Goal: Information Seeking & Learning: Learn about a topic

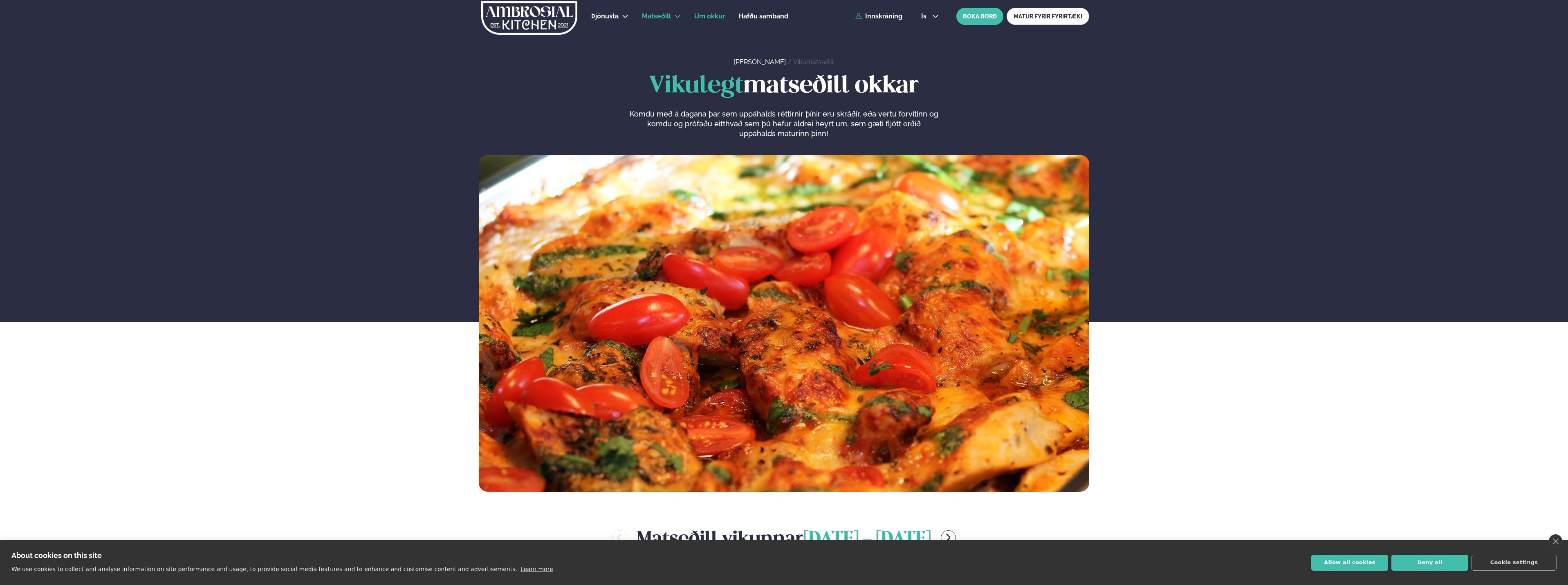
click at [702, 14] on span "Um okkur" at bounding box center [709, 16] width 31 height 8
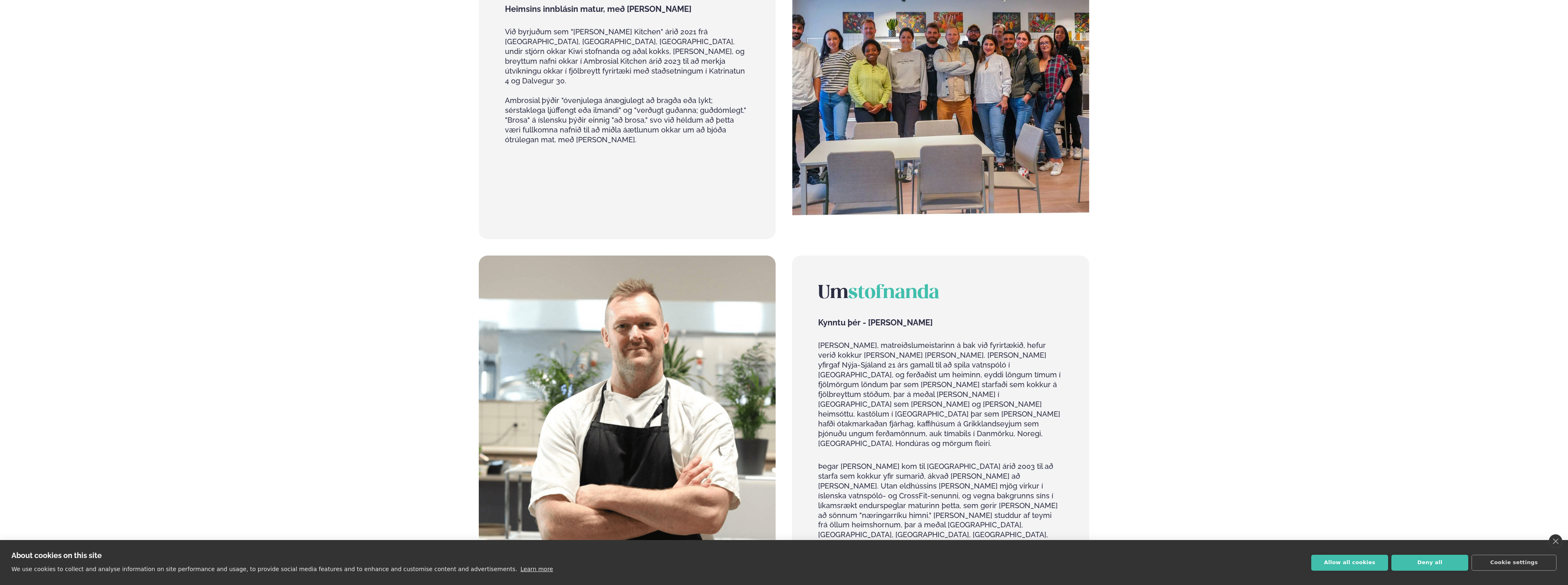
scroll to position [654, 0]
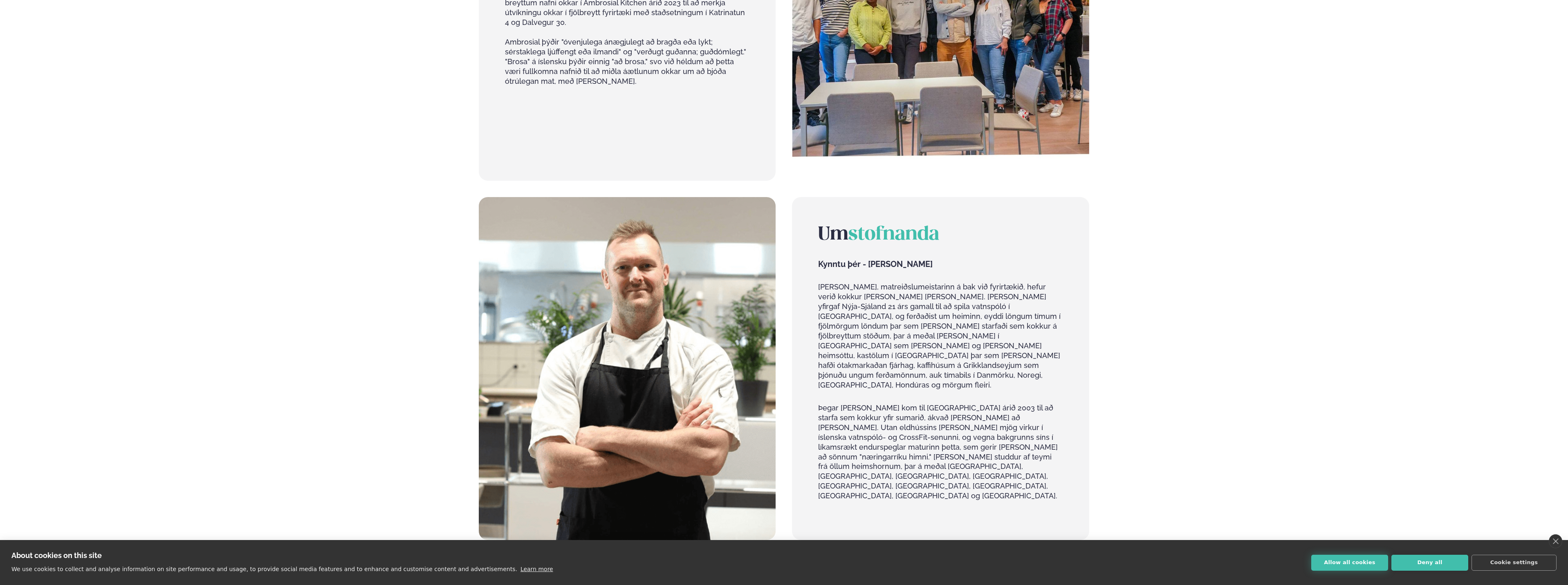
click at [1369, 559] on button "Allow all cookies" at bounding box center [1350, 562] width 77 height 16
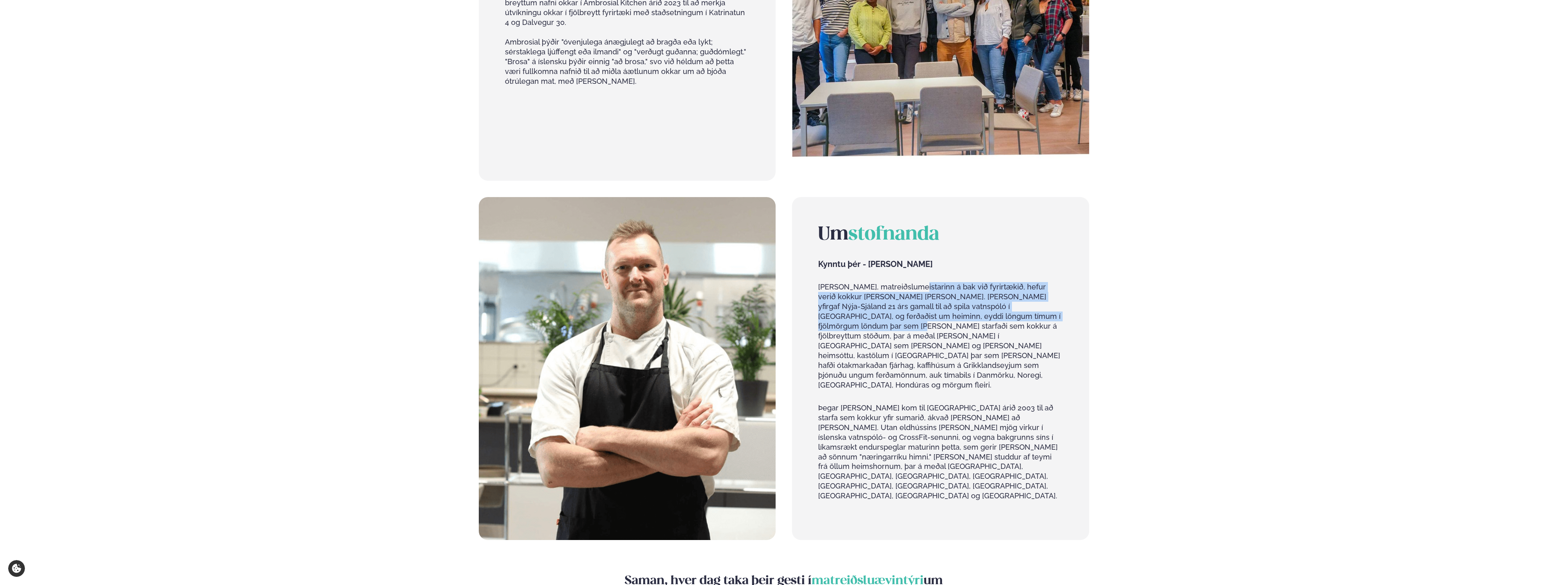
drag, startPoint x: 914, startPoint y: 278, endPoint x: 1073, endPoint y: 308, distance: 161.8
click at [1073, 308] on div "Um stofnanda Kynntu þér - [PERSON_NAME] [PERSON_NAME], matreiðslumeistarinn á b…" at bounding box center [940, 368] width 297 height 343
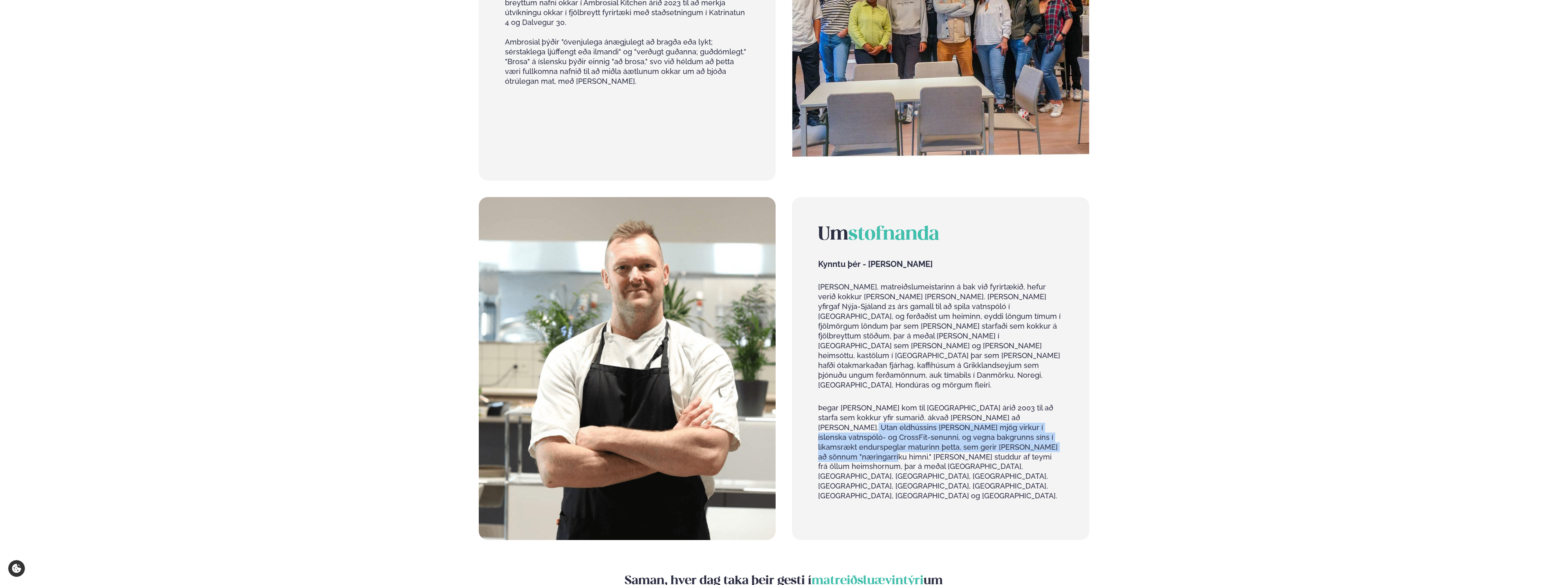
drag, startPoint x: 829, startPoint y: 399, endPoint x: 1061, endPoint y: 416, distance: 232.6
click at [1061, 416] on p "Þegar [PERSON_NAME] kom til [GEOGRAPHIC_DATA] árið 2003 til að starfa sem kokku…" at bounding box center [940, 452] width 245 height 98
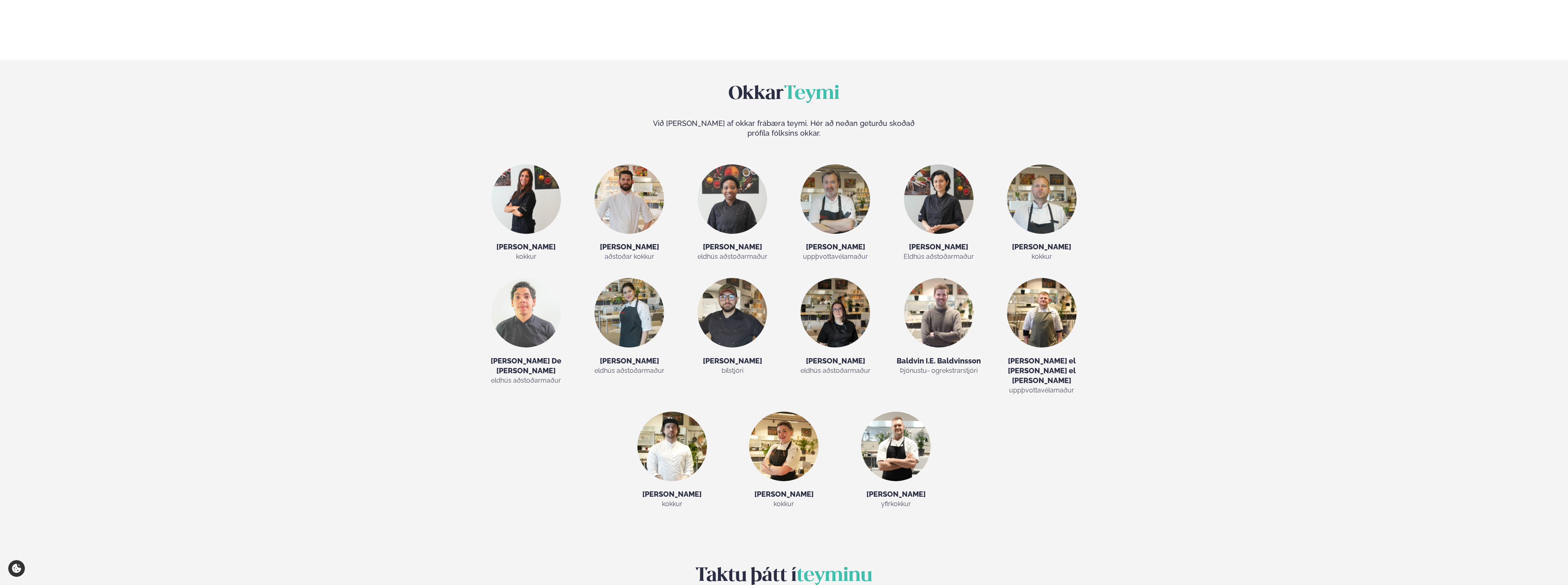
scroll to position [2044, 0]
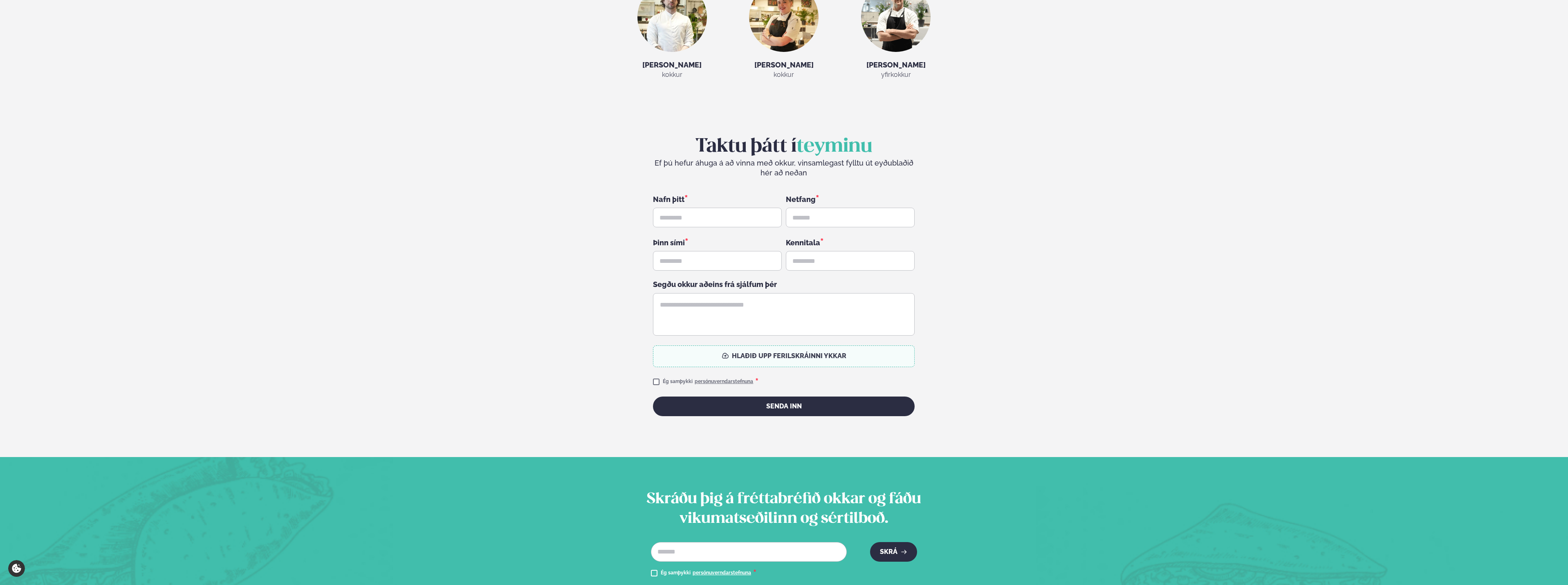
drag, startPoint x: 1224, startPoint y: 217, endPoint x: 1237, endPoint y: 340, distance: 123.7
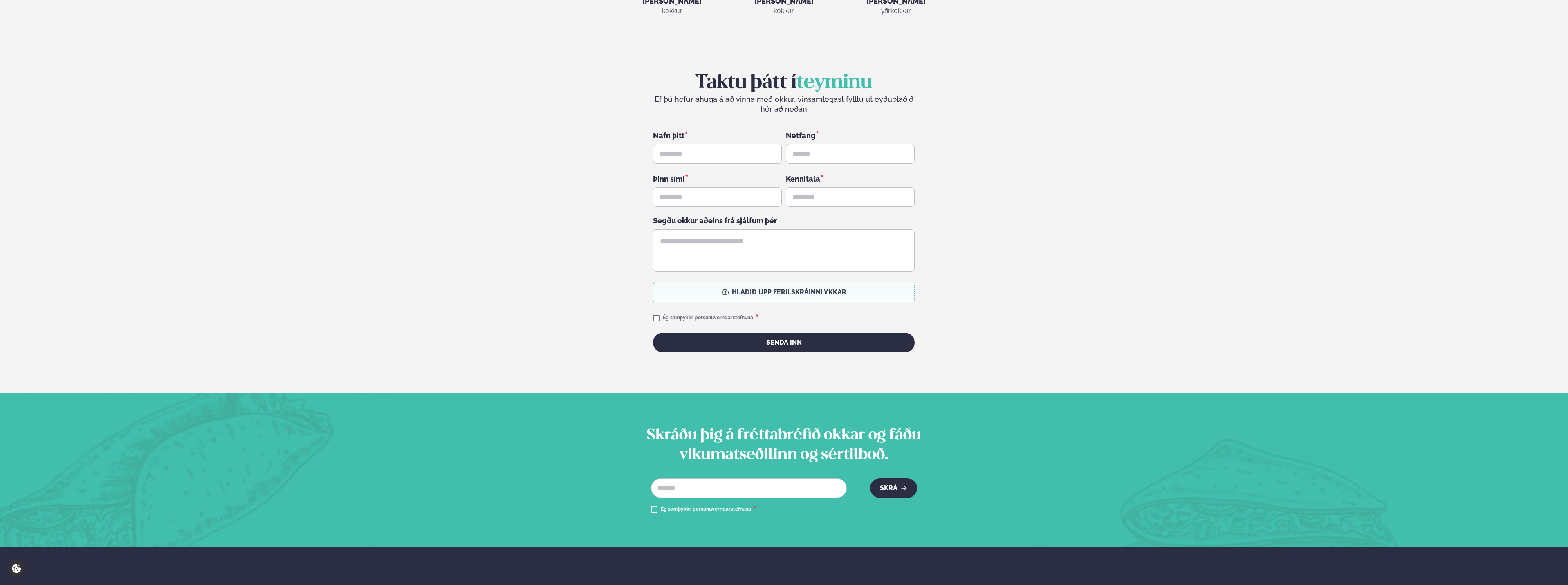
scroll to position [2145, 0]
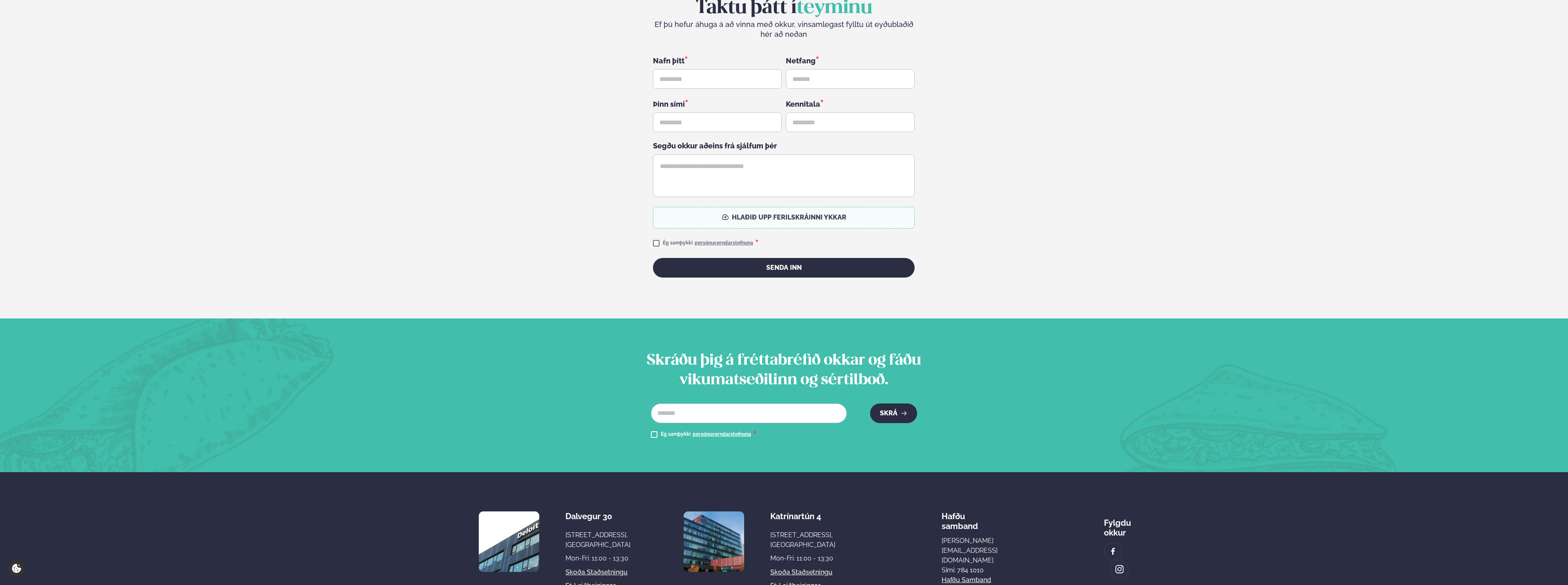
drag, startPoint x: 1135, startPoint y: 241, endPoint x: 1141, endPoint y: 330, distance: 89.2
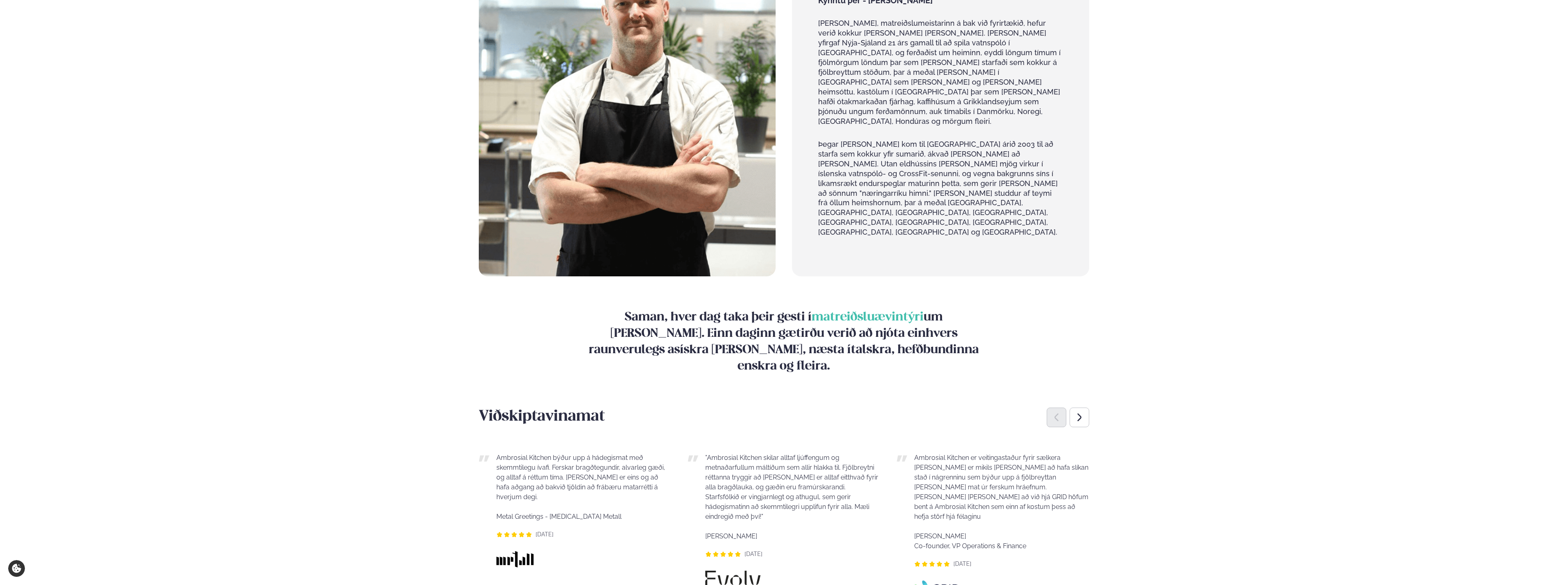
scroll to position [0, 0]
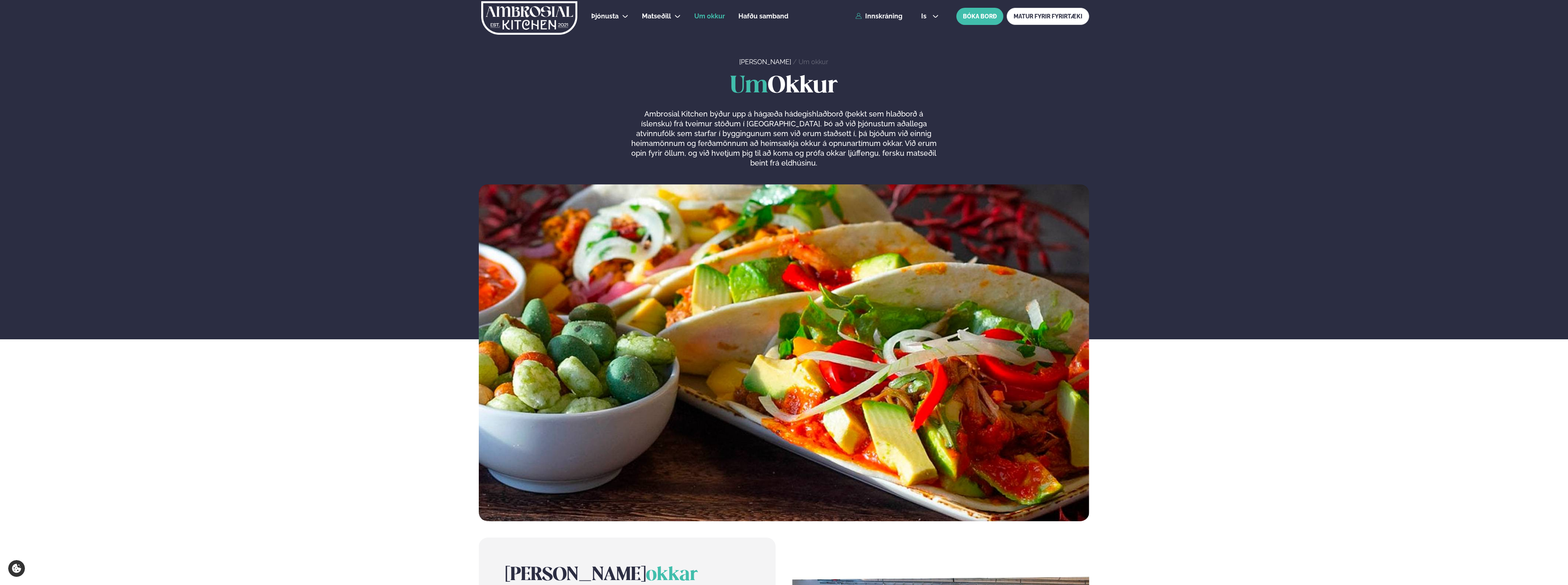
drag, startPoint x: 1051, startPoint y: 420, endPoint x: 1029, endPoint y: 206, distance: 215.1
click at [671, 42] on link "Dalvegur 30" at bounding box center [674, 40] width 41 height 7
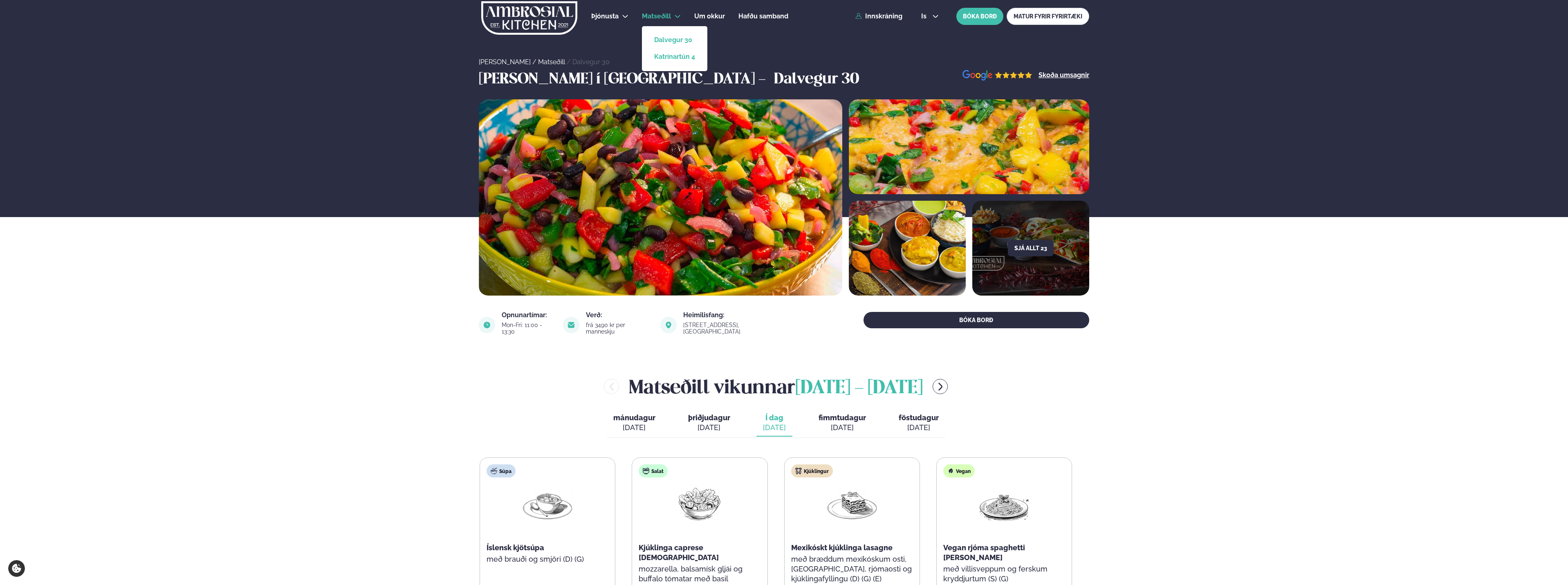
click at [675, 57] on link "Katrínartún 4" at bounding box center [674, 57] width 41 height 7
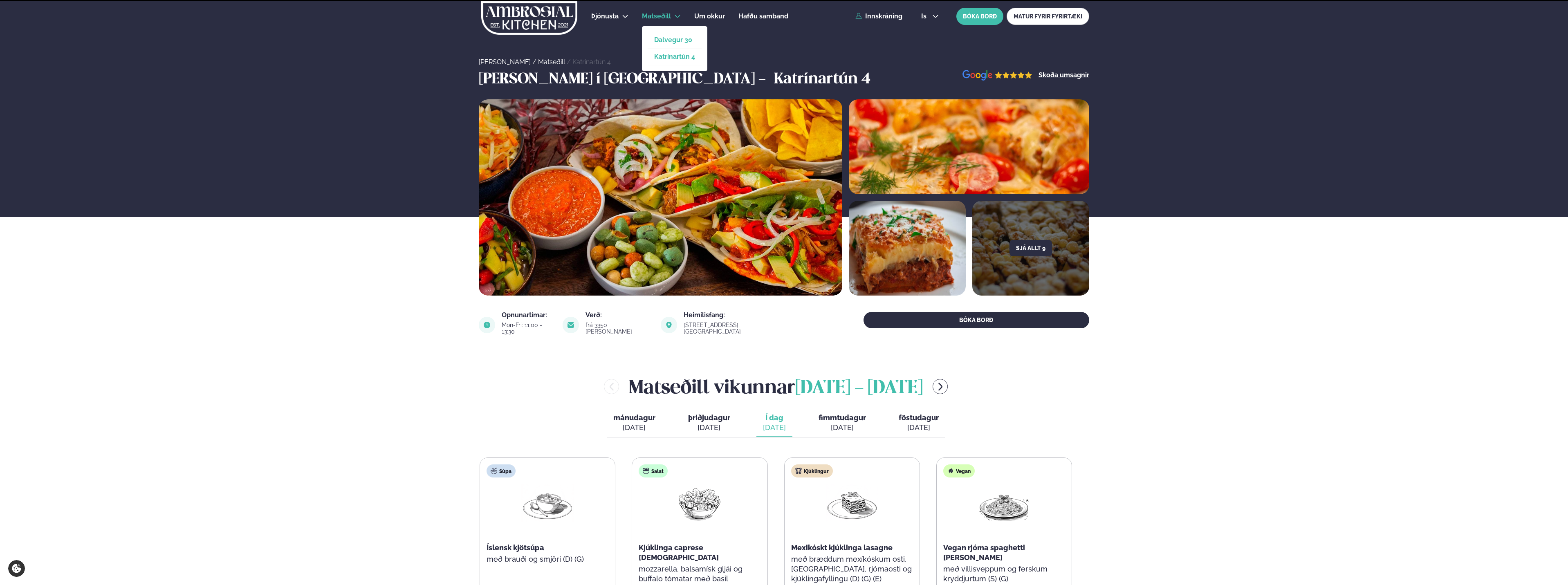
click at [673, 40] on link "Dalvegur 30" at bounding box center [674, 40] width 41 height 7
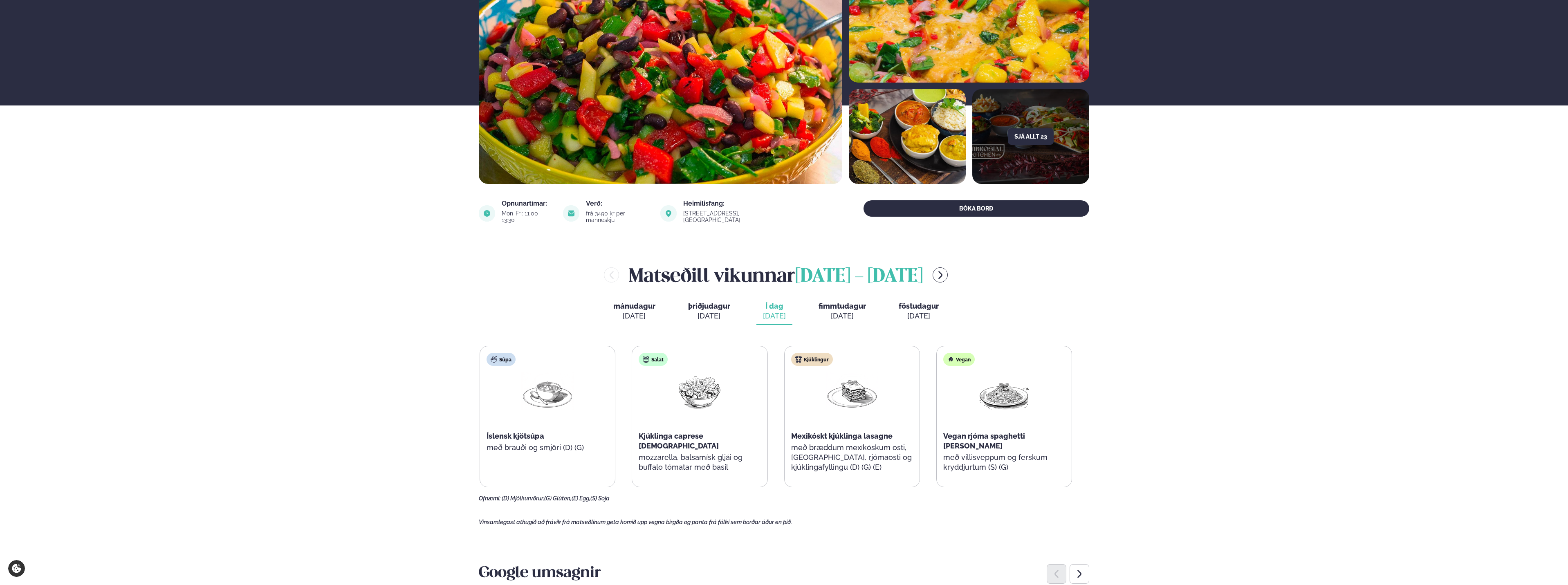
scroll to position [447, 0]
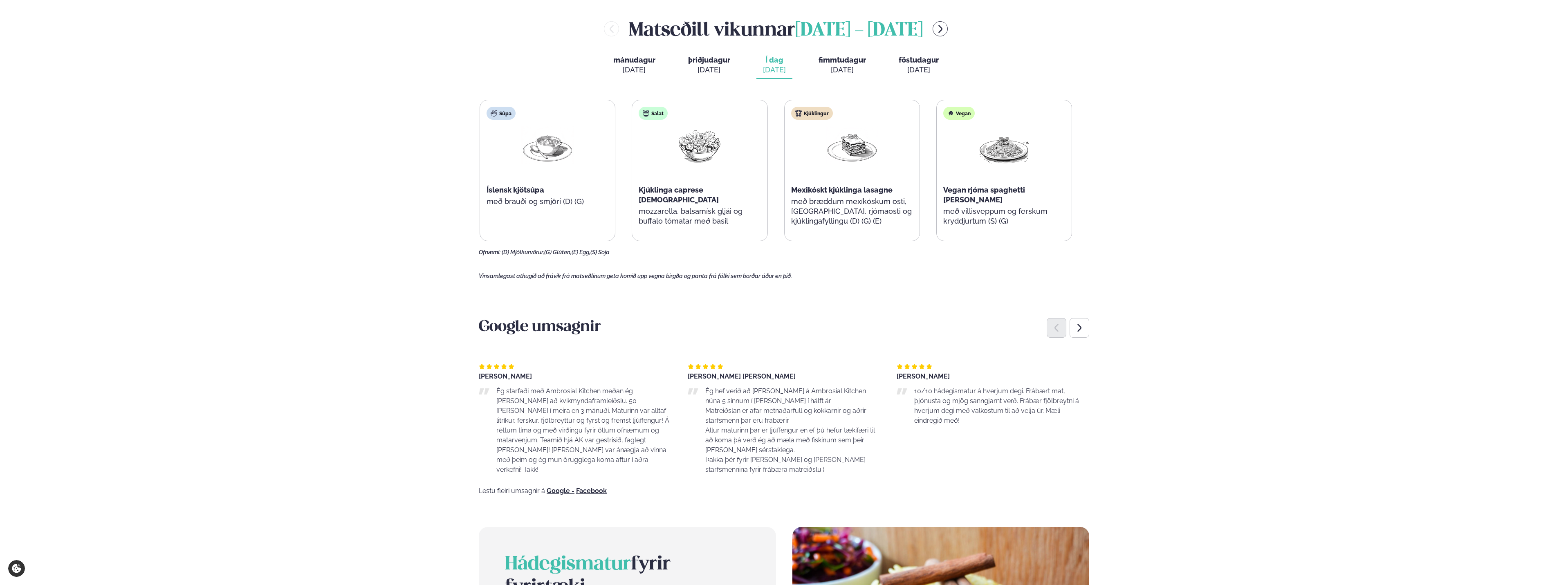
drag, startPoint x: 427, startPoint y: 278, endPoint x: 427, endPoint y: 372, distance: 94.0
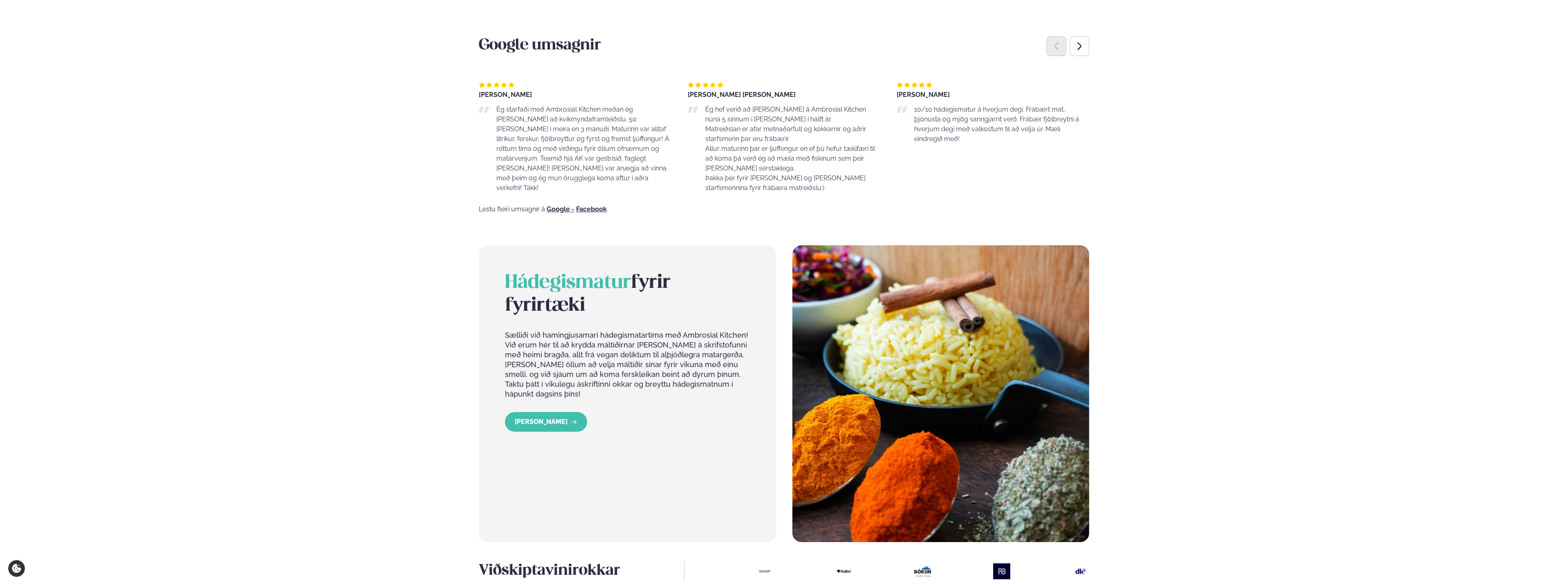
drag, startPoint x: 397, startPoint y: 147, endPoint x: 389, endPoint y: 211, distance: 64.5
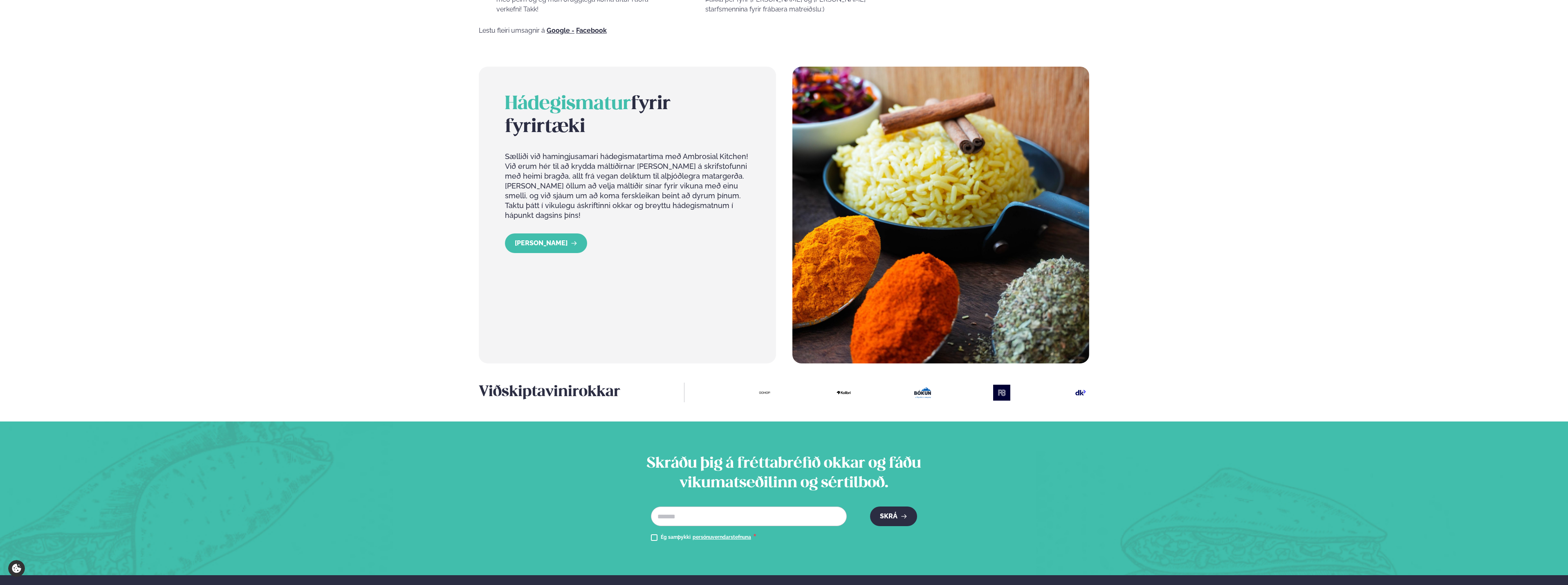
scroll to position [1016, 0]
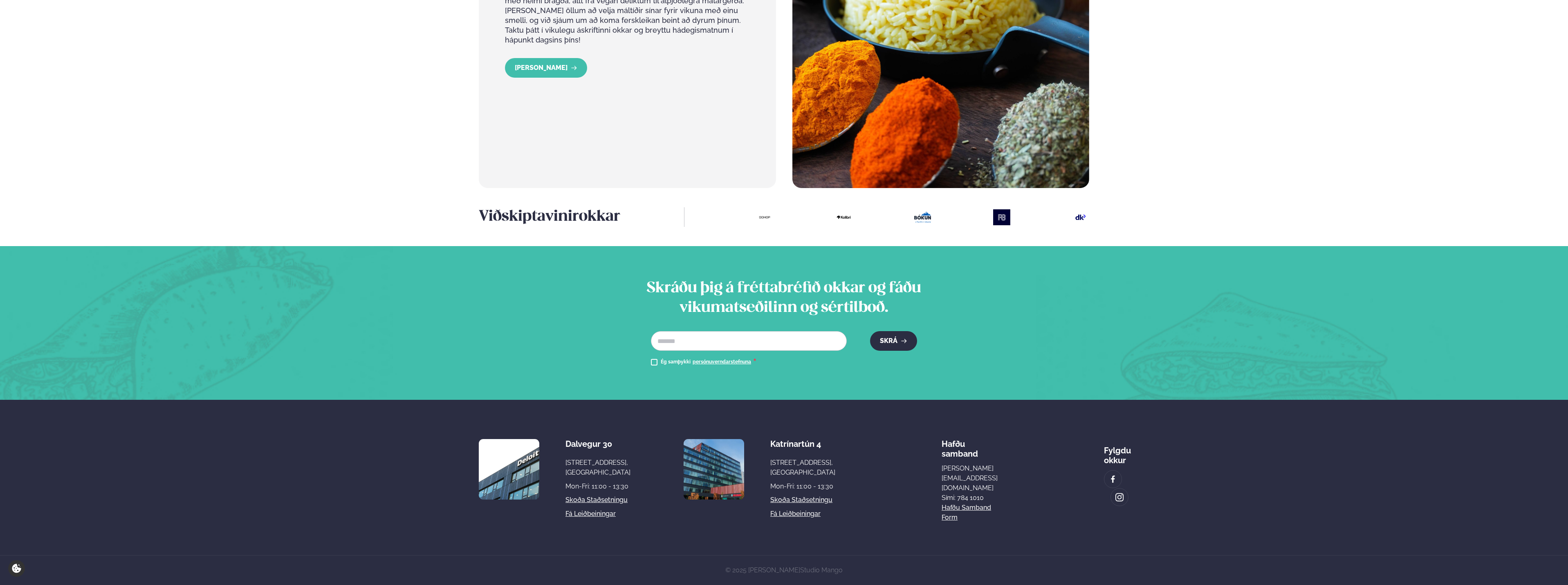
drag, startPoint x: 383, startPoint y: 171, endPoint x: 406, endPoint y: 242, distance: 74.6
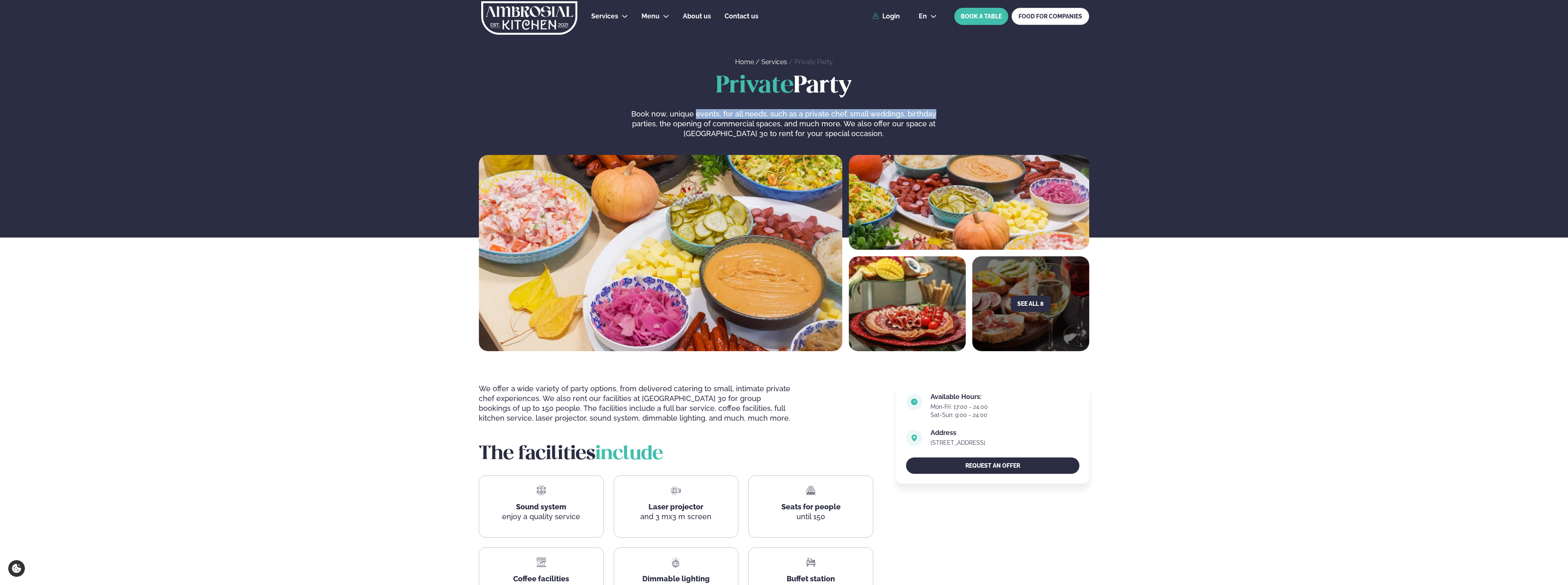
drag, startPoint x: 711, startPoint y: 112, endPoint x: 943, endPoint y: 112, distance: 232.0
click at [943, 112] on div "Private Party Book now, unique events, for all needs, such as a private chef, s…" at bounding box center [784, 106] width 610 height 66
click at [852, 124] on p "Book now, unique events, for all needs, such as a private chef, small weddings,…" at bounding box center [783, 124] width 309 height 29
drag, startPoint x: 659, startPoint y: 124, endPoint x: 855, endPoint y: 119, distance: 196.1
click at [855, 119] on p "Book now, unique events, for all needs, such as a private chef, small weddings,…" at bounding box center [783, 124] width 309 height 29
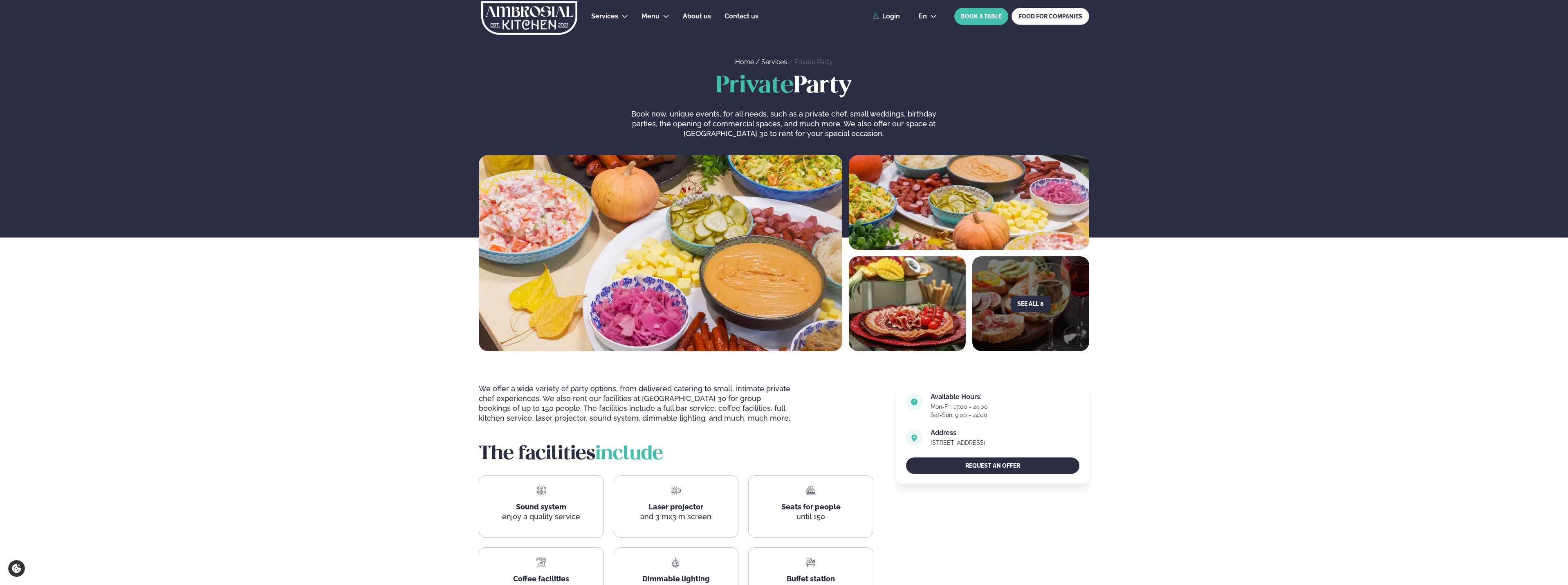
click at [912, 111] on p "Book now, unique events, for all needs, such as a private chef, small weddings,…" at bounding box center [783, 124] width 309 height 29
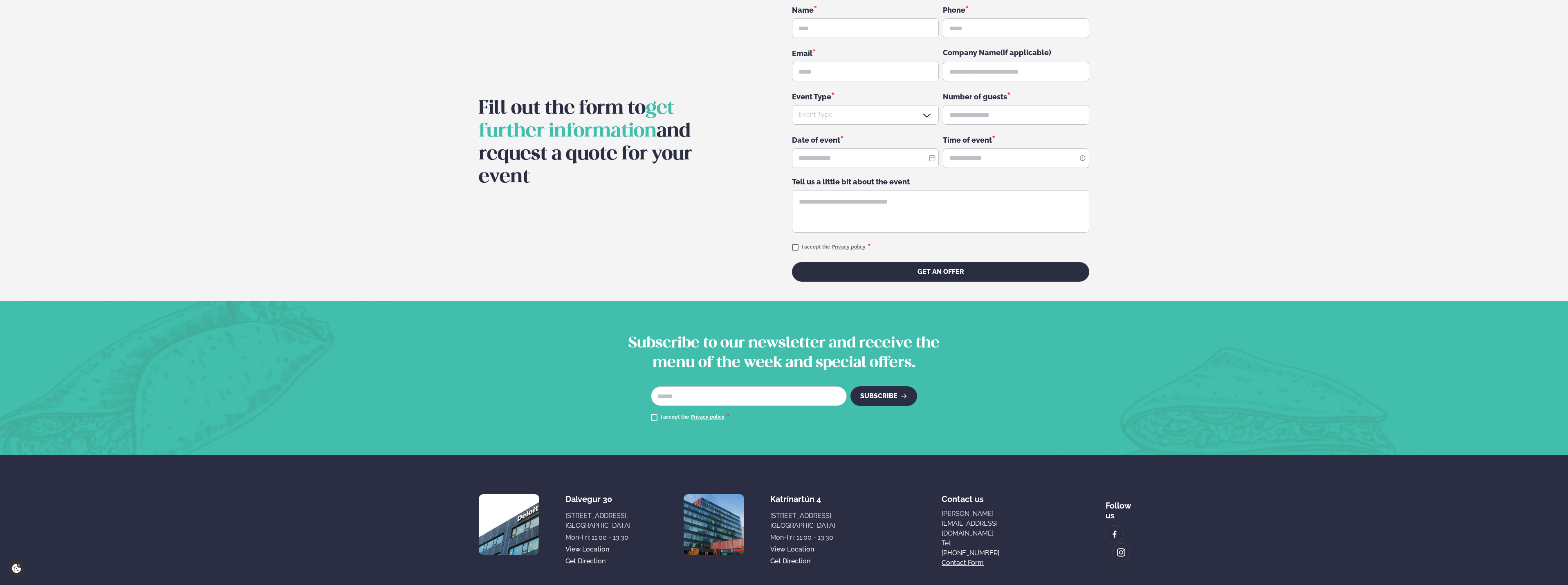
scroll to position [1104, 0]
